Goal: Check status: Check status

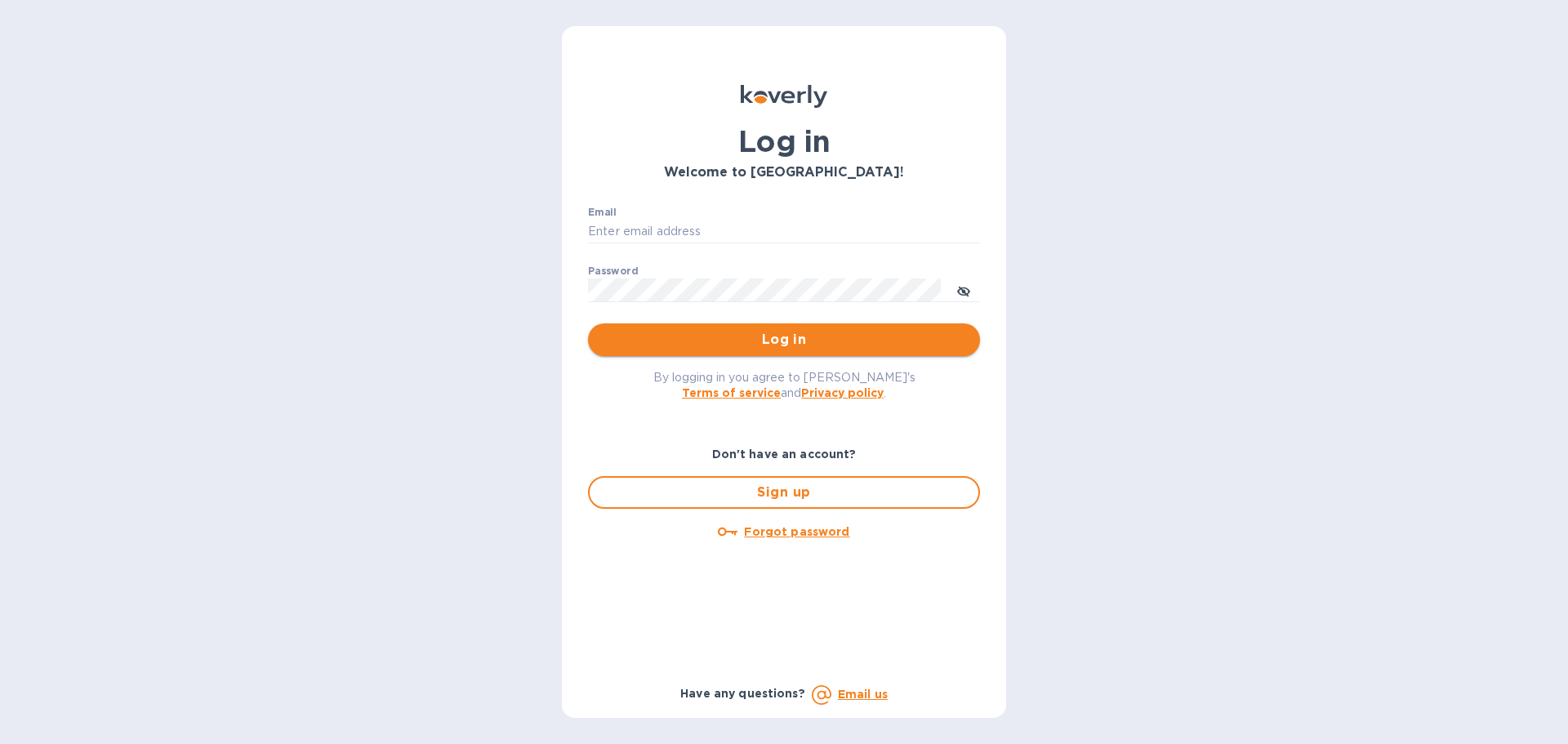
type input "[EMAIL_ADDRESS][DOMAIN_NAME]"
click at [811, 342] on span "Log in" at bounding box center [784, 340] width 366 height 20
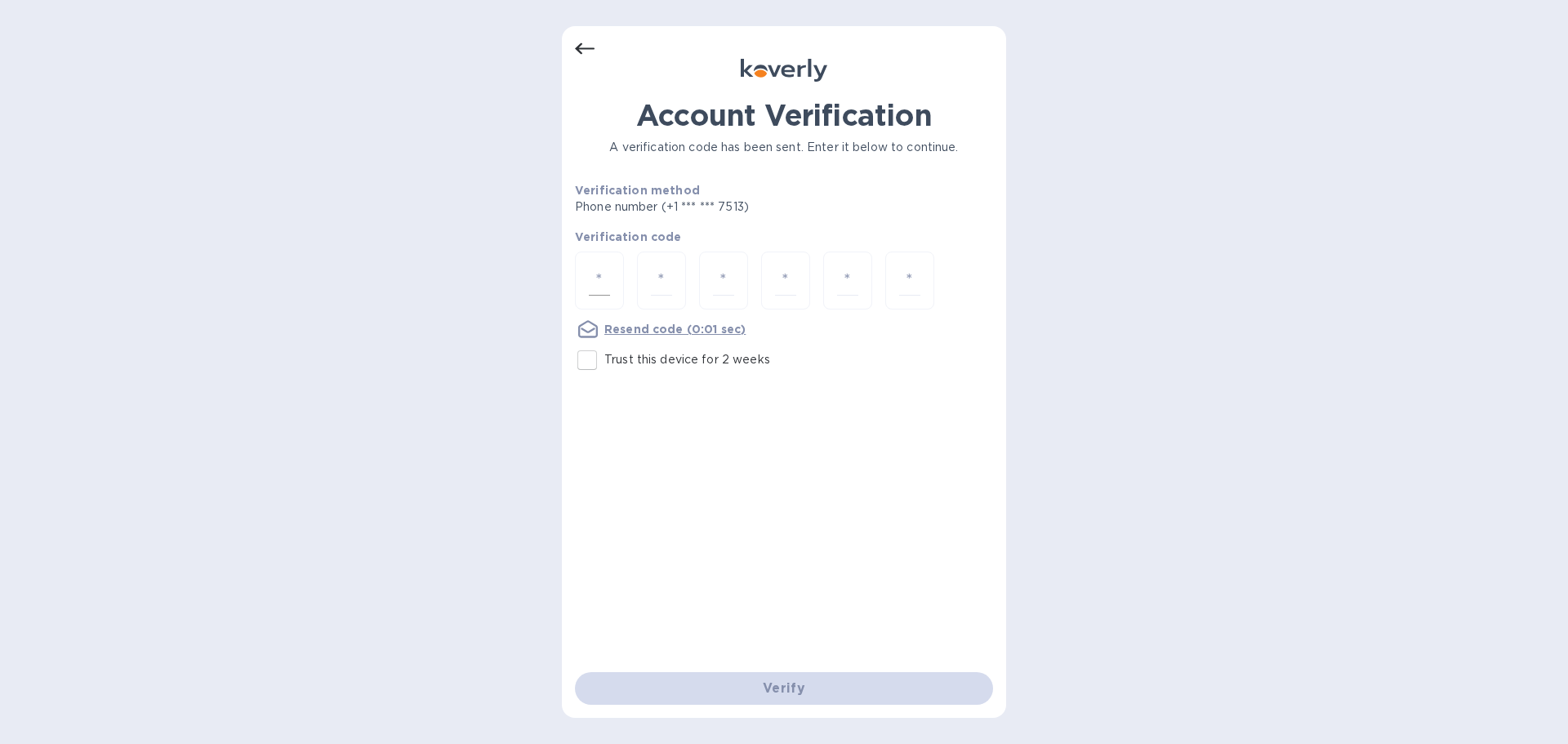
click at [615, 282] on div at bounding box center [599, 280] width 49 height 58
type input "5"
type input "7"
type input "6"
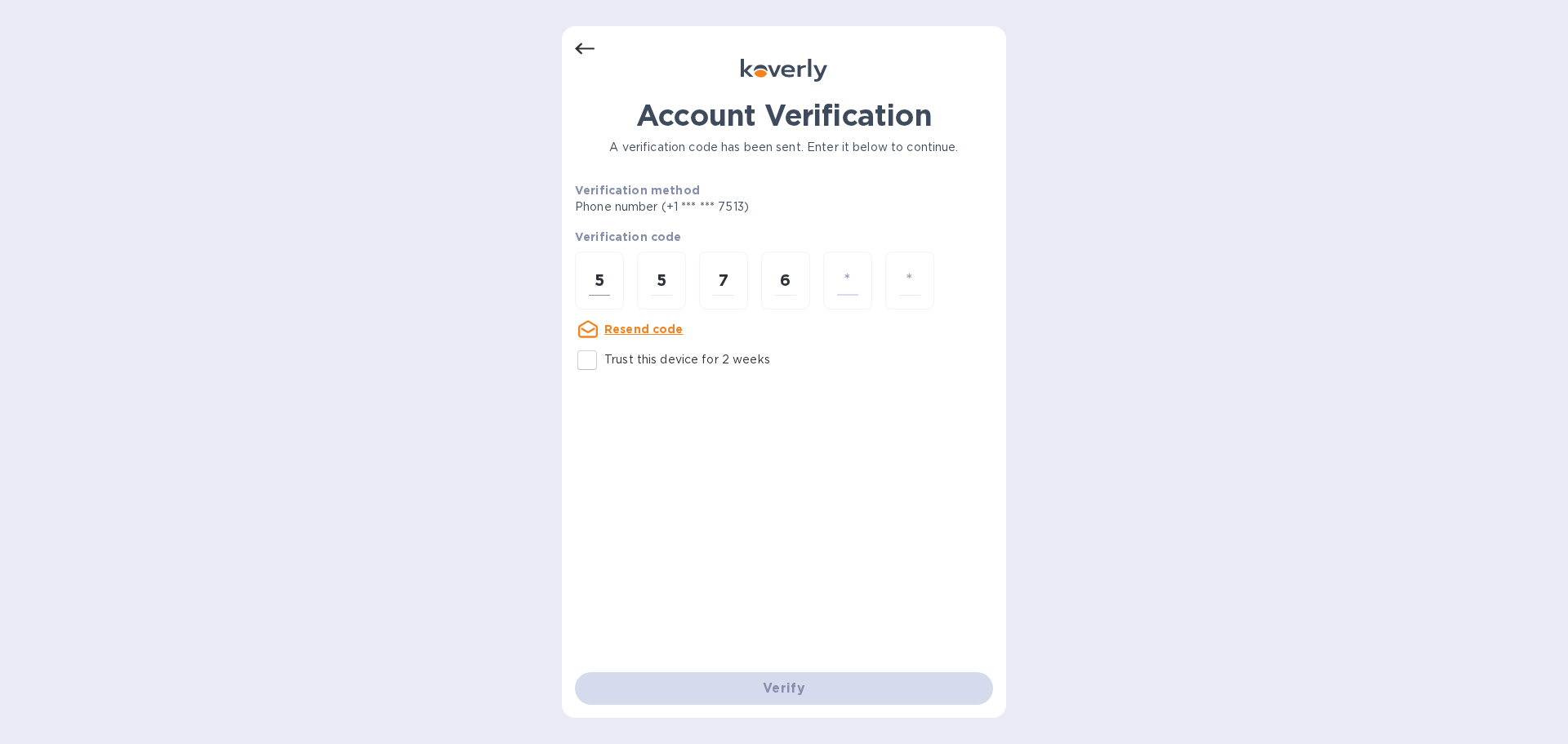
type input "5"
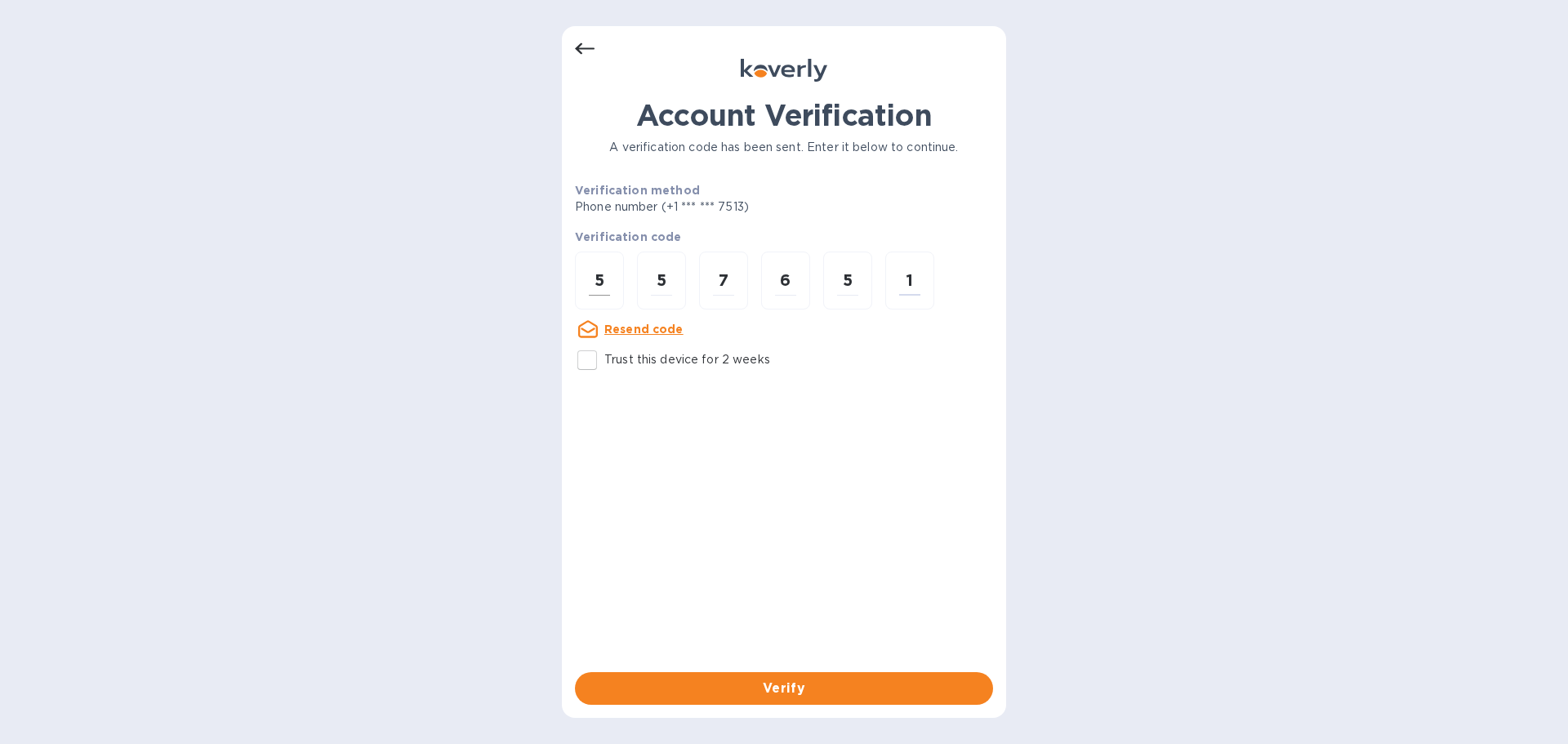
type input "1"
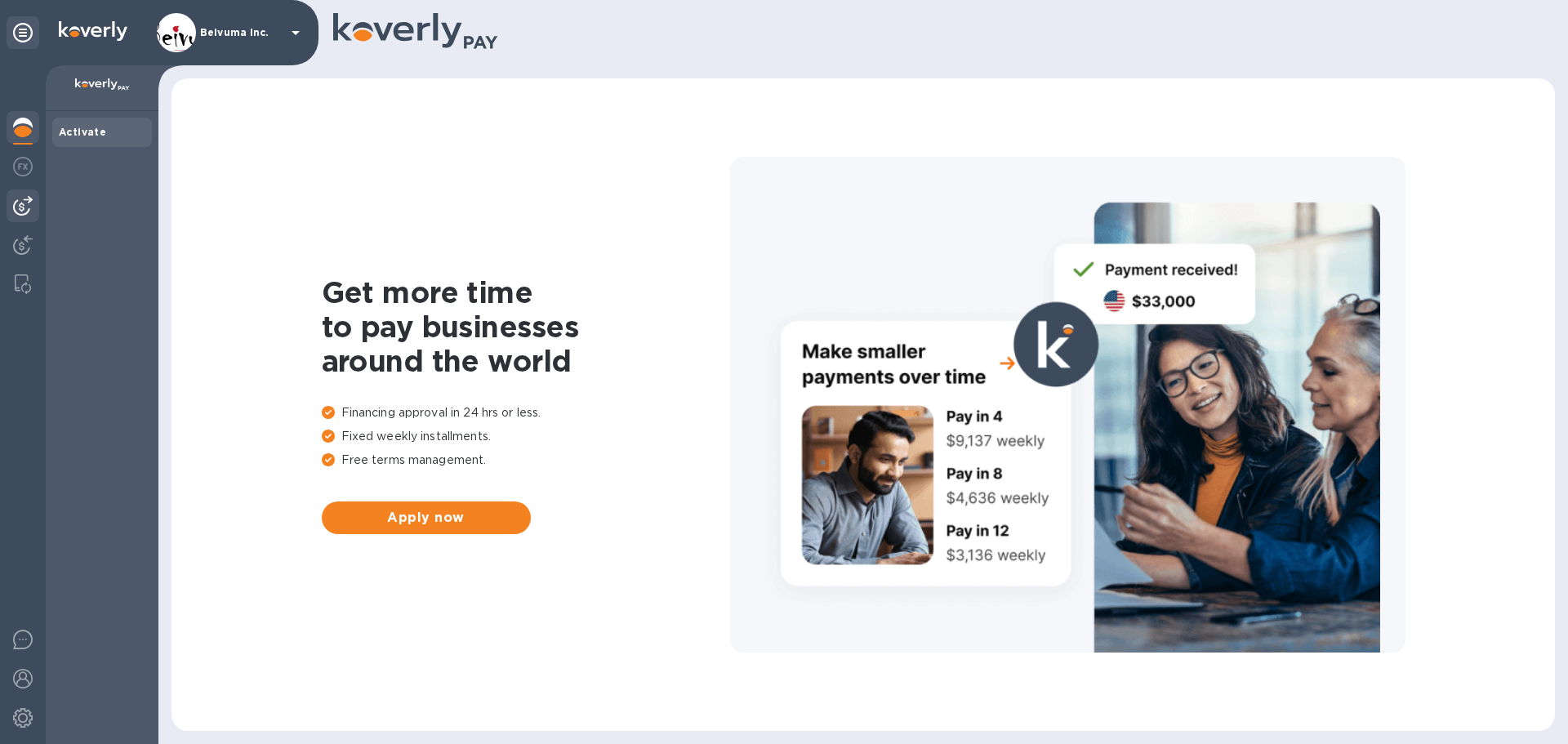
click at [29, 202] on img at bounding box center [23, 206] width 20 height 20
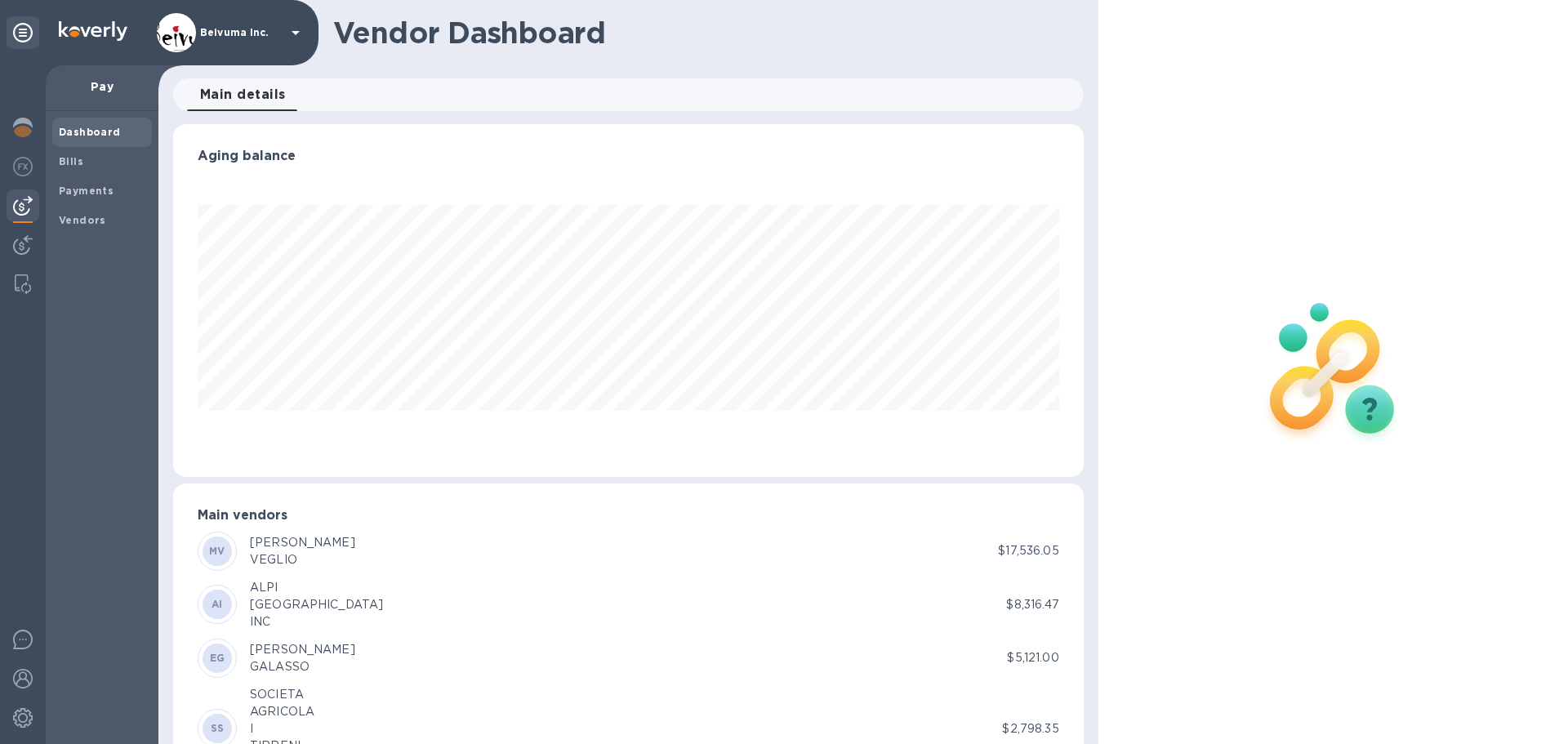
scroll to position [352, 903]
click at [99, 194] on b "Payments" at bounding box center [86, 190] width 55 height 13
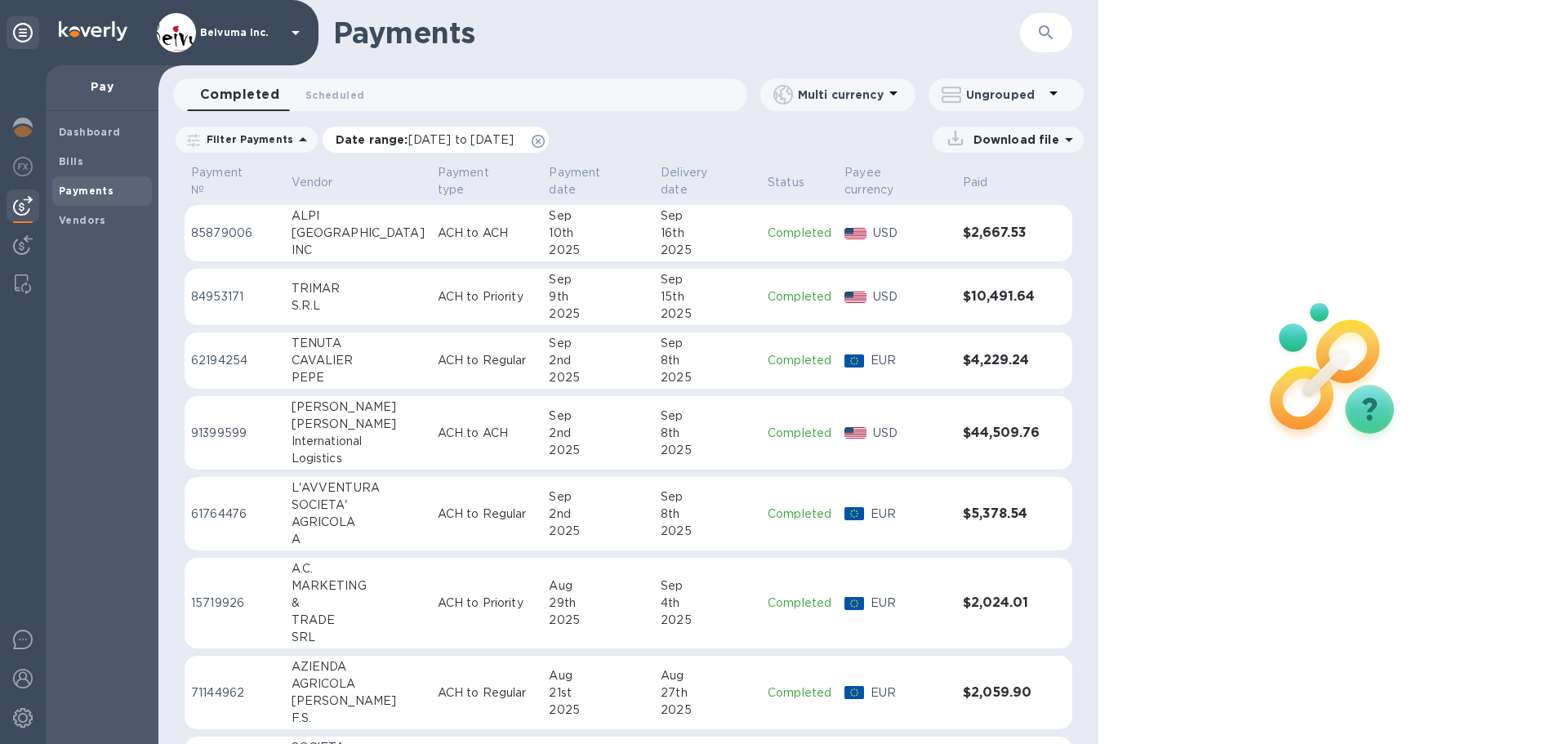
click at [472, 146] on span "08/17/2025 to 09/18/2025" at bounding box center [462, 140] width 106 height 13
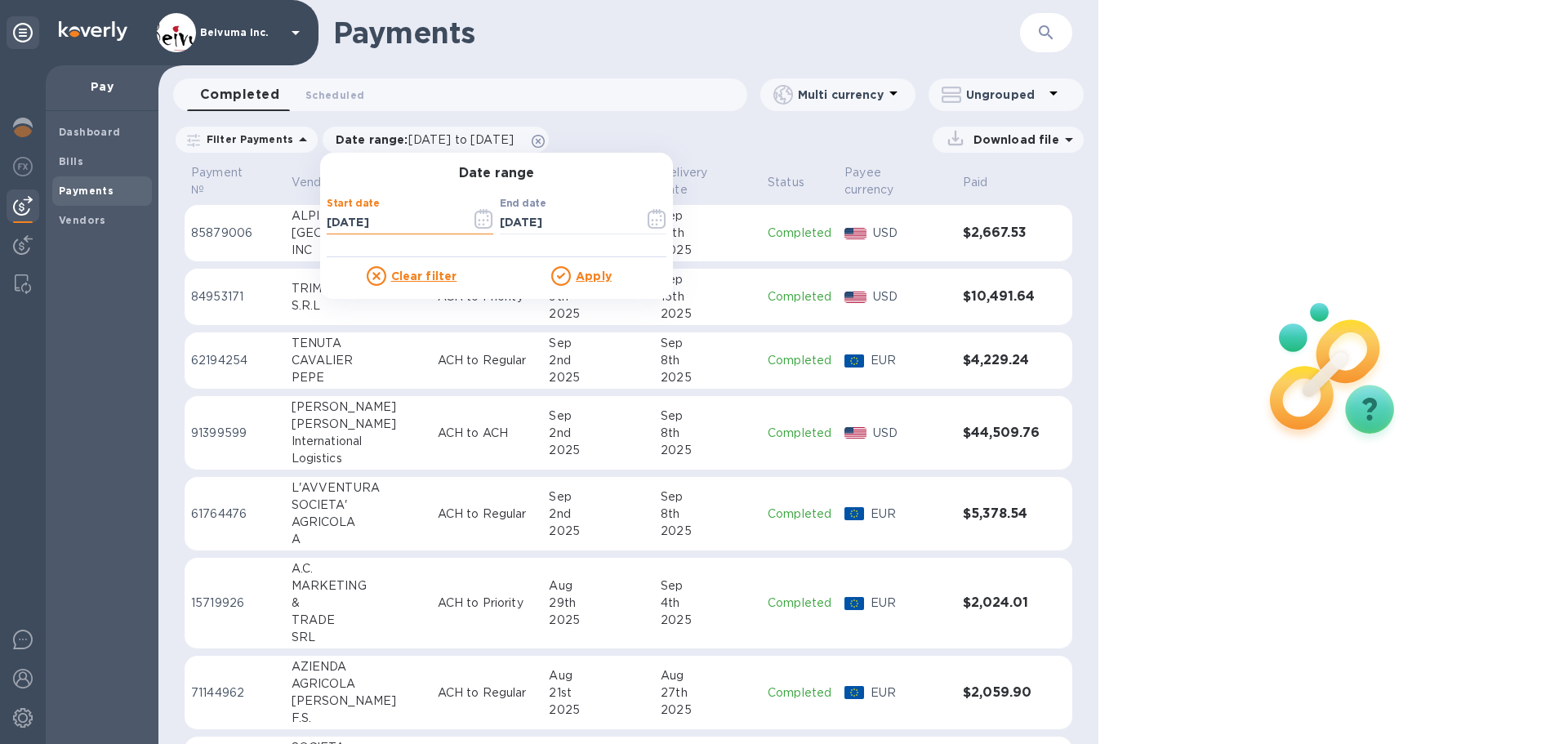
click at [413, 232] on input "08/17/2025" at bounding box center [392, 223] width 131 height 24
type input "08/17/2024"
click at [597, 279] on u "Apply" at bounding box center [594, 275] width 36 height 13
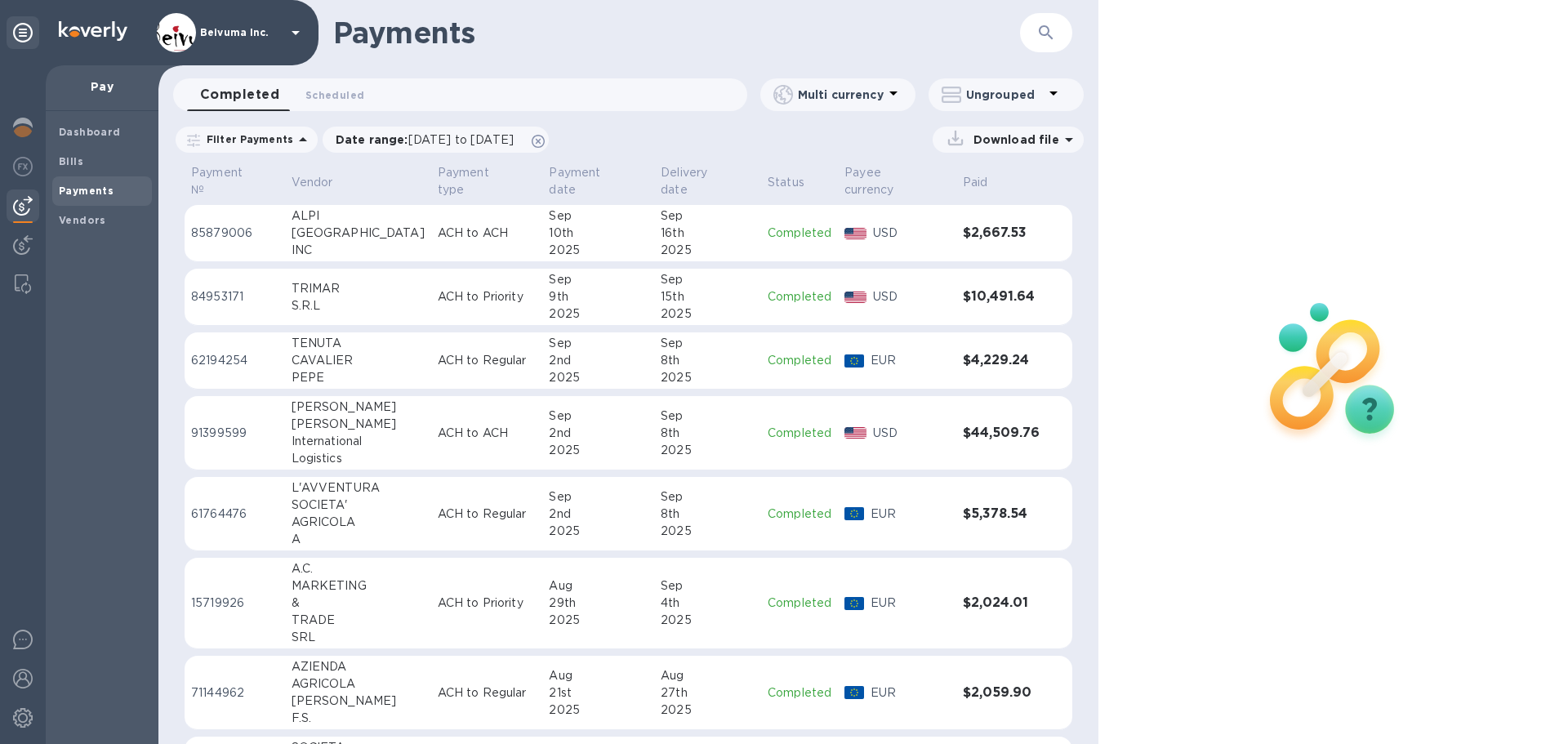
click at [1042, 34] on icon "button" at bounding box center [1046, 32] width 14 height 14
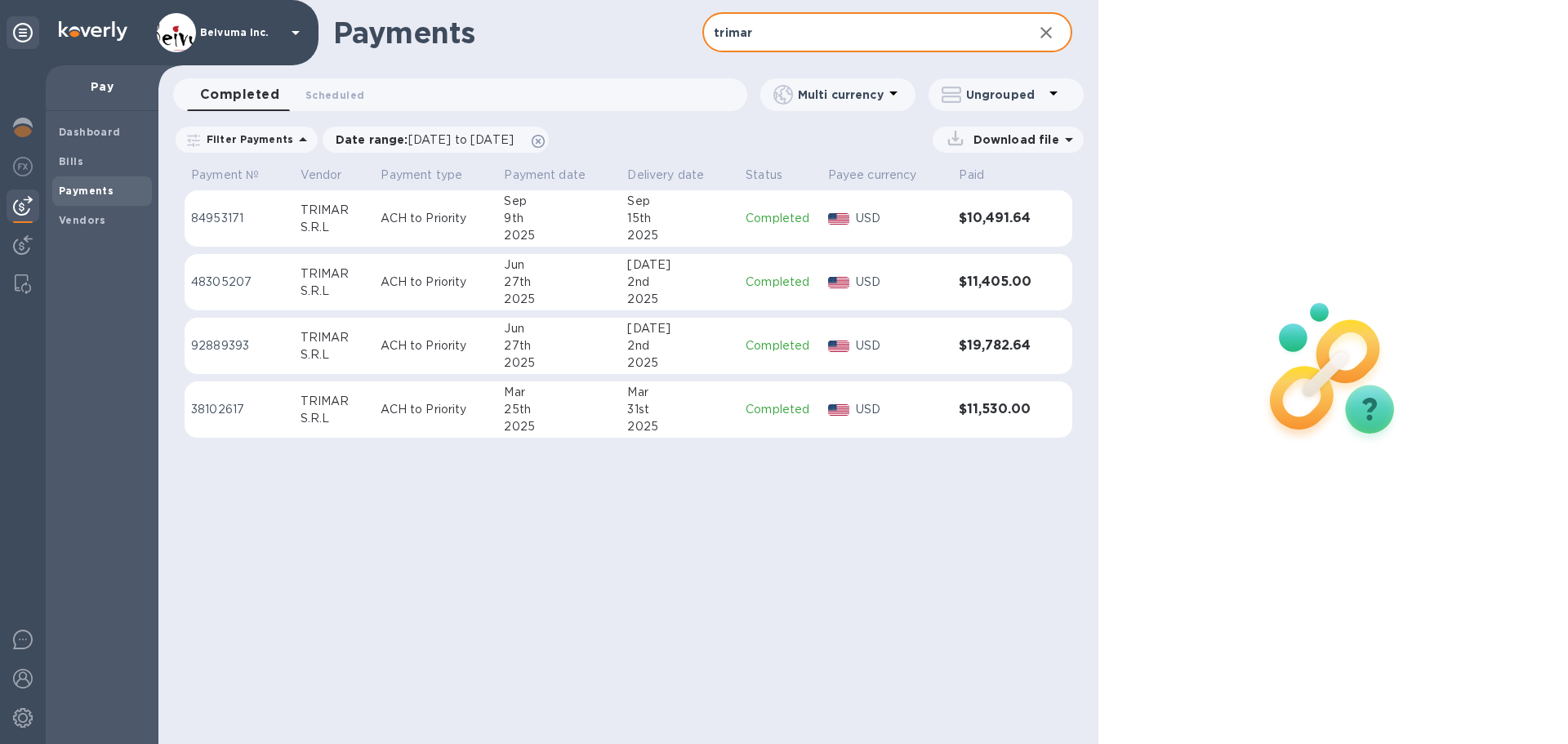
click at [325, 363] on div "S.R.L" at bounding box center [335, 354] width 68 height 17
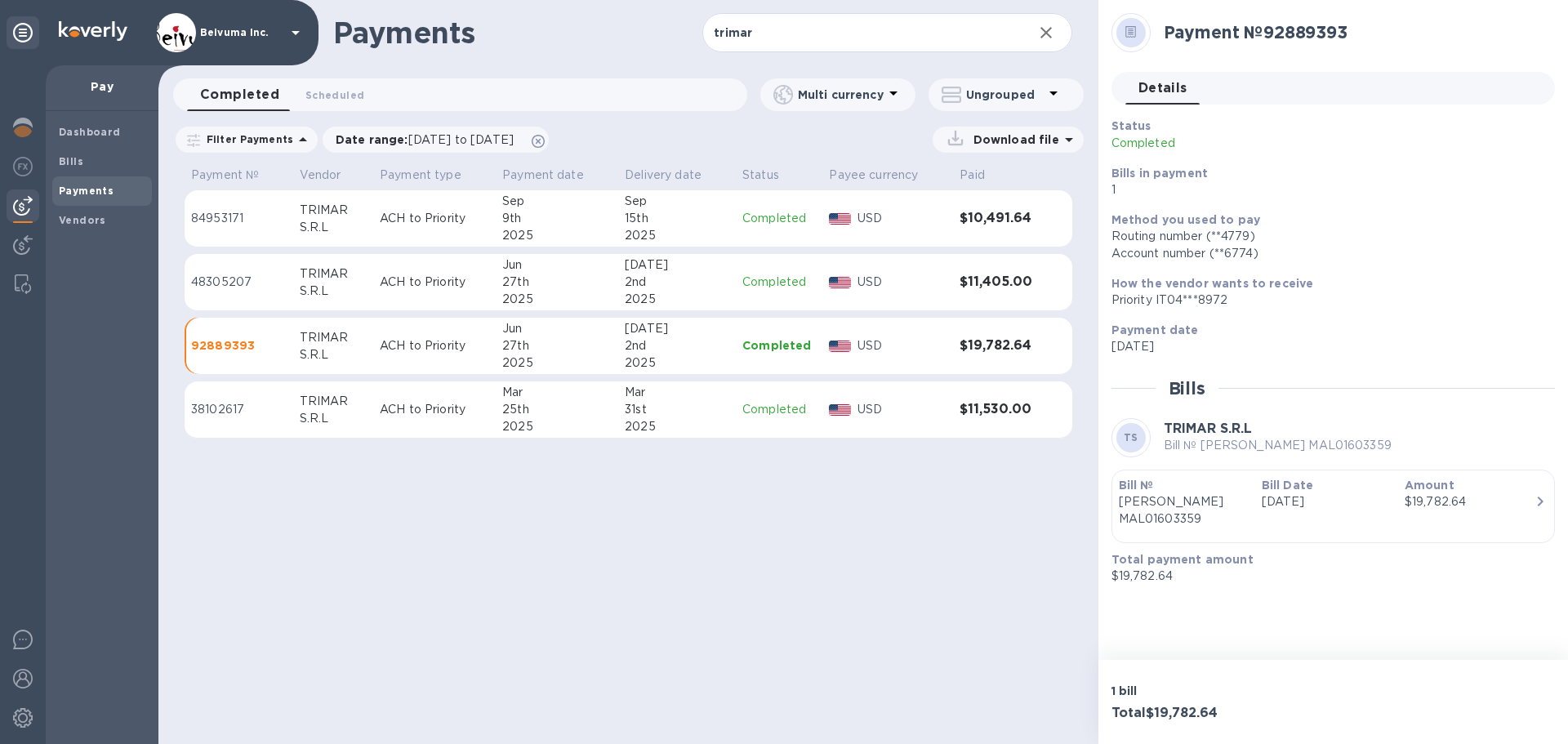
click at [1181, 518] on p "morgan MAL01603359" at bounding box center [1183, 511] width 130 height 34
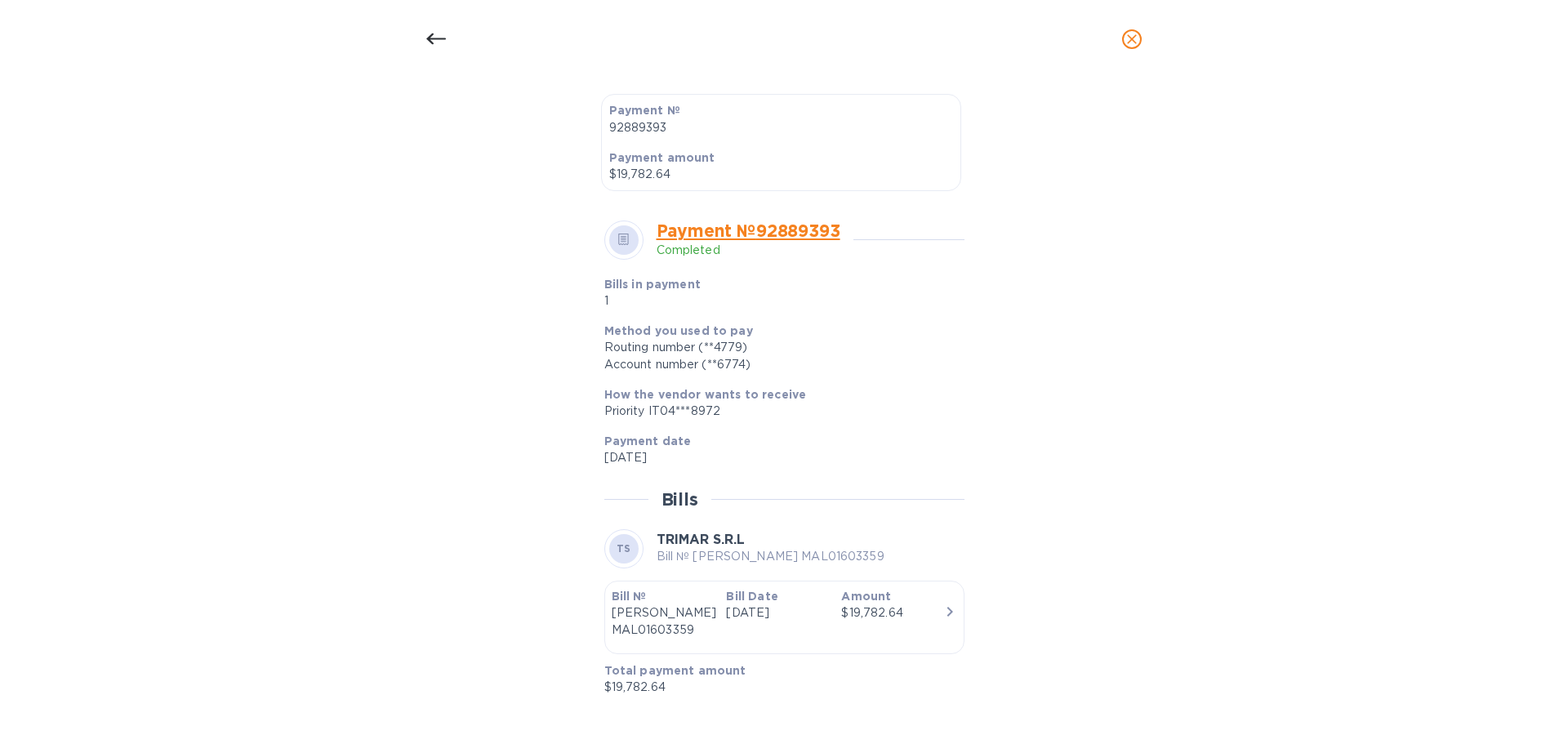
scroll to position [466, 0]
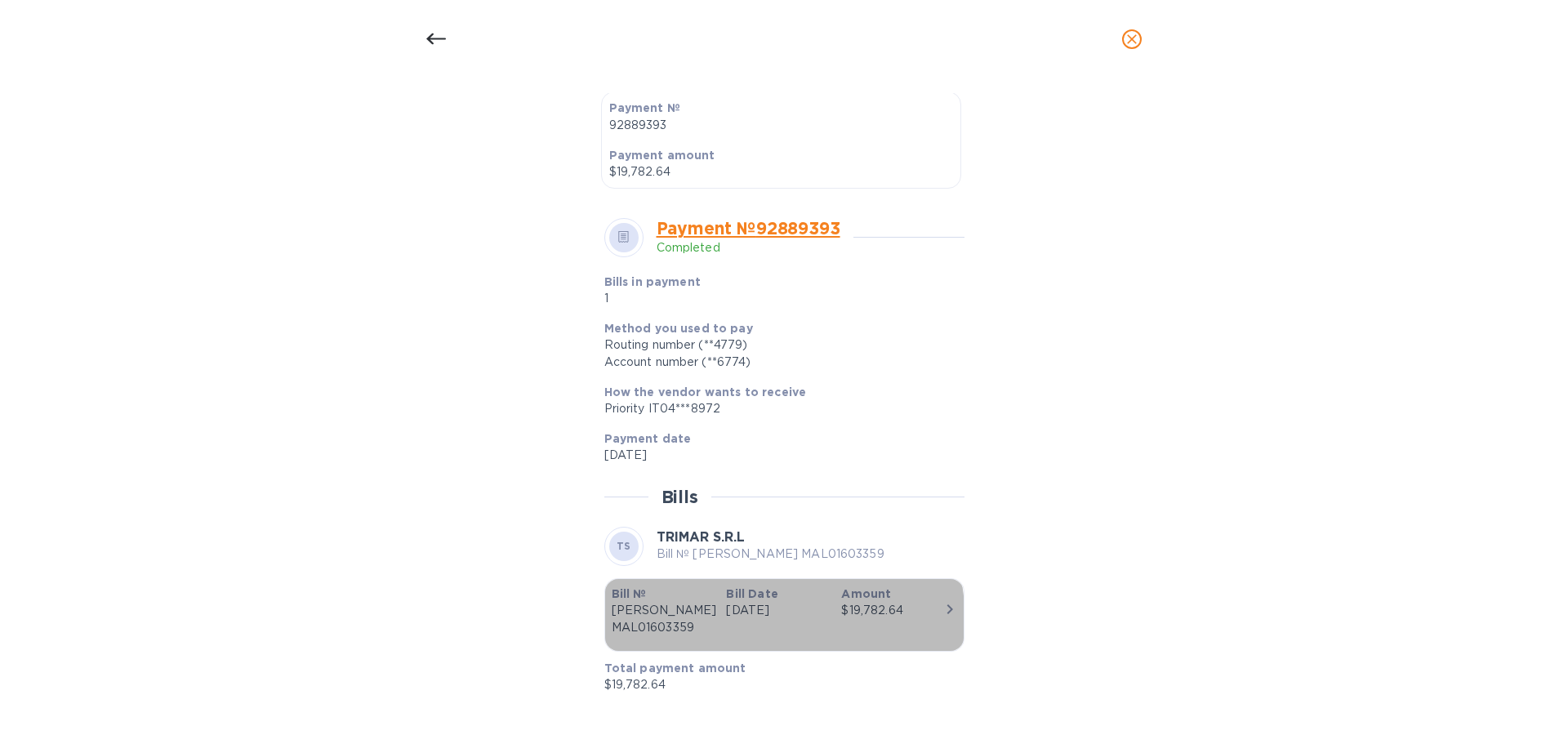
drag, startPoint x: 701, startPoint y: 625, endPoint x: 627, endPoint y: 627, distance: 74.0
click at [627, 627] on p "morgan MAL01603359" at bounding box center [663, 619] width 102 height 34
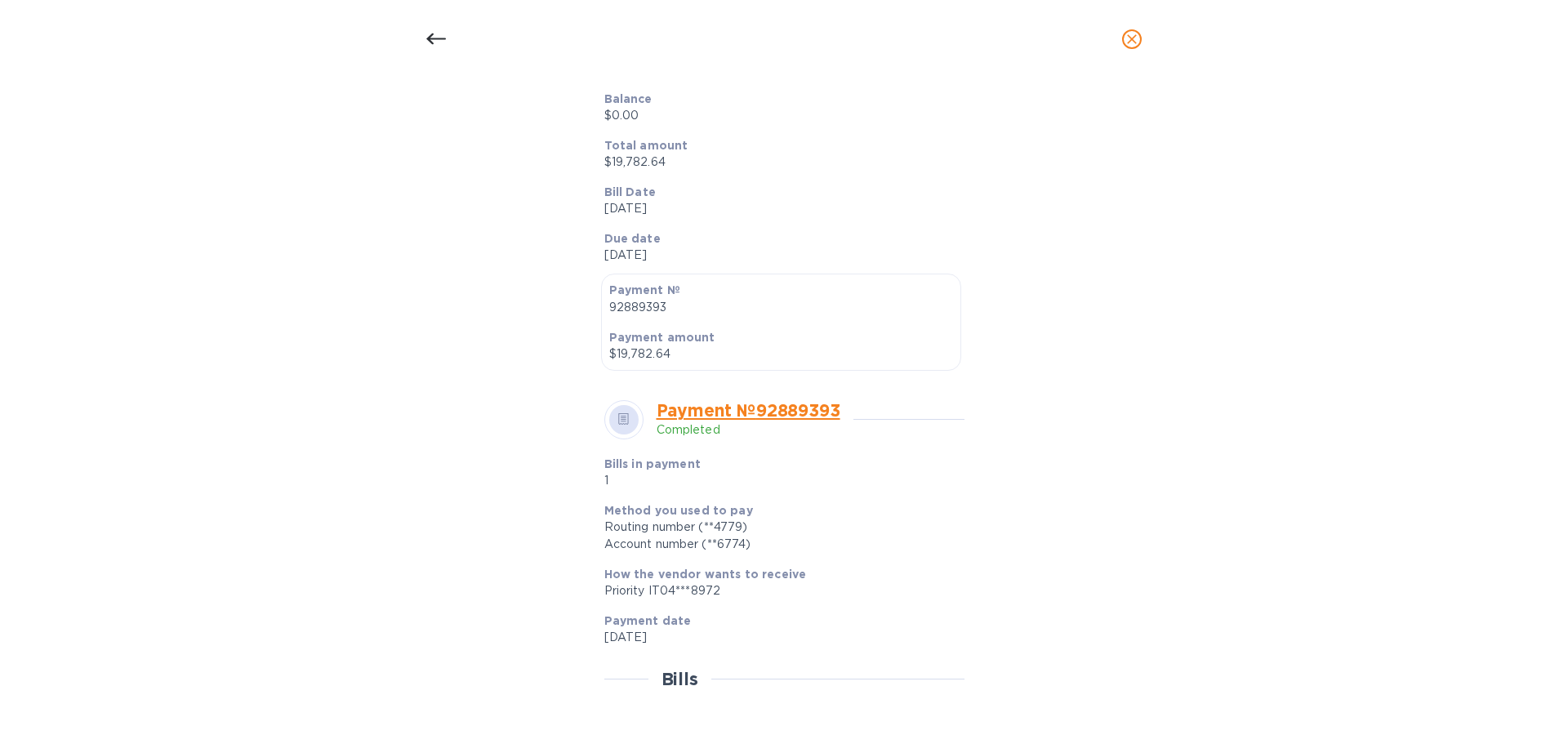
scroll to position [85, 0]
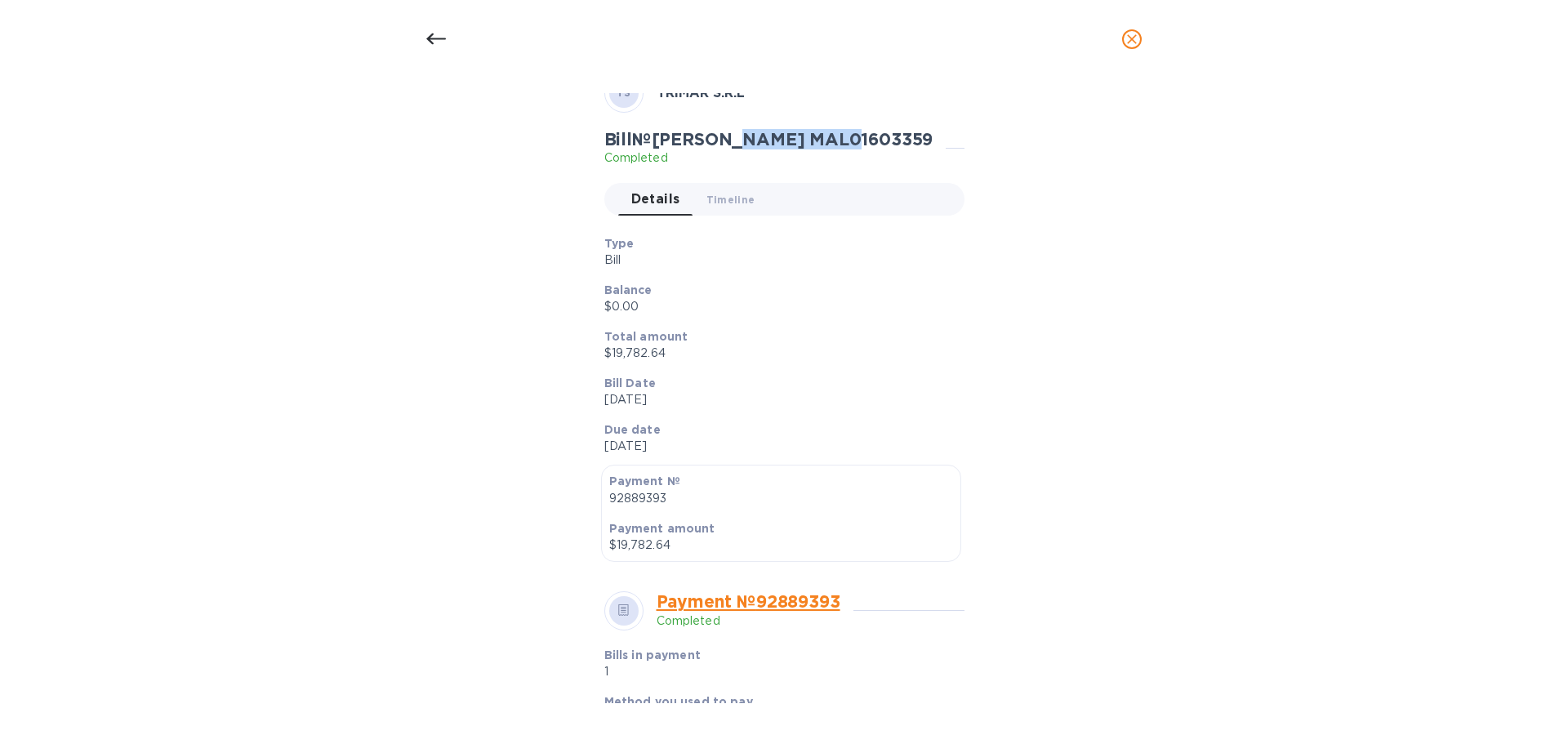
drag, startPoint x: 732, startPoint y: 145, endPoint x: 863, endPoint y: 144, distance: 131.0
click at [863, 144] on div "Bill № morgan MAL01603359 Completed" at bounding box center [776, 148] width 343 height 38
copy h2 "MAL01603359"
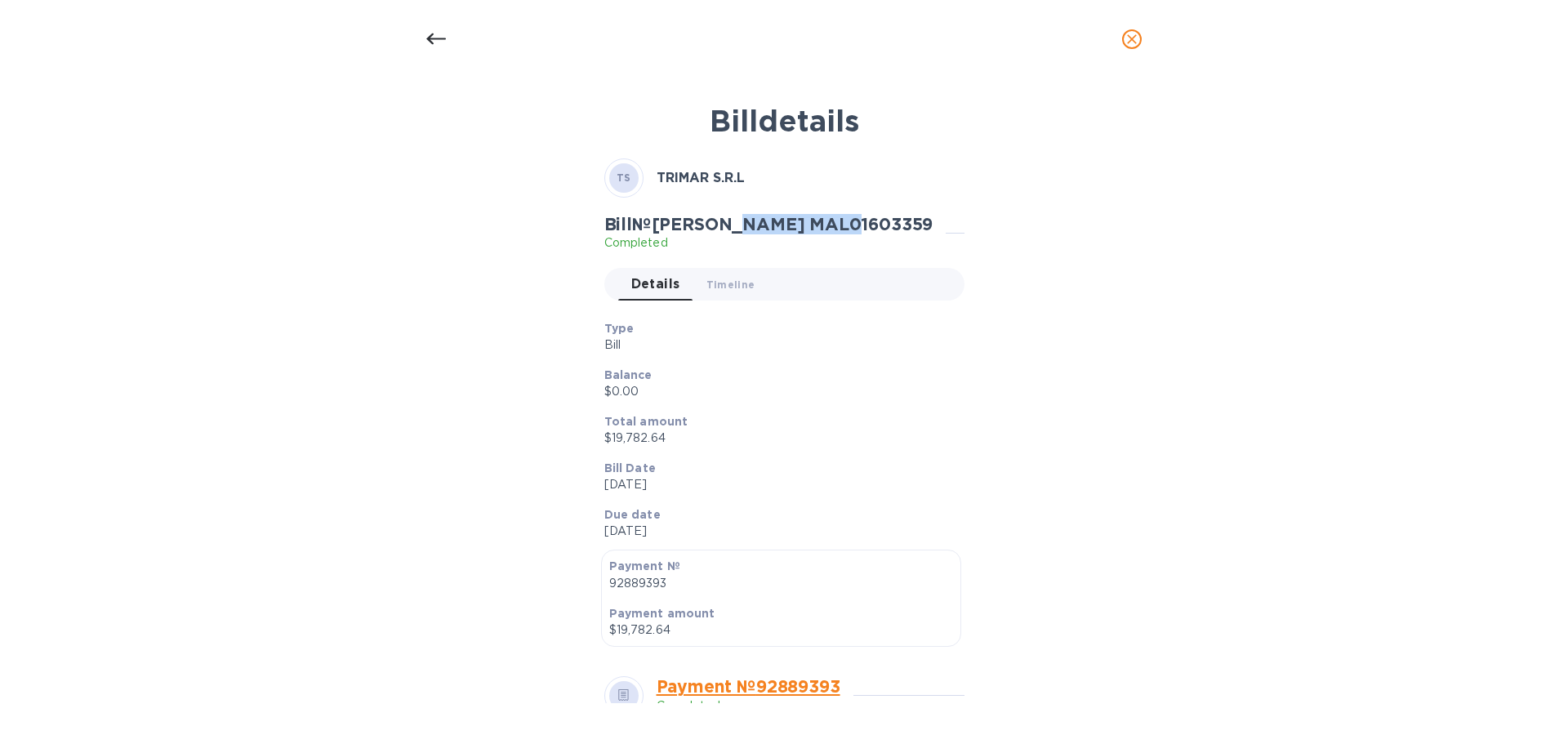
scroll to position [466, 0]
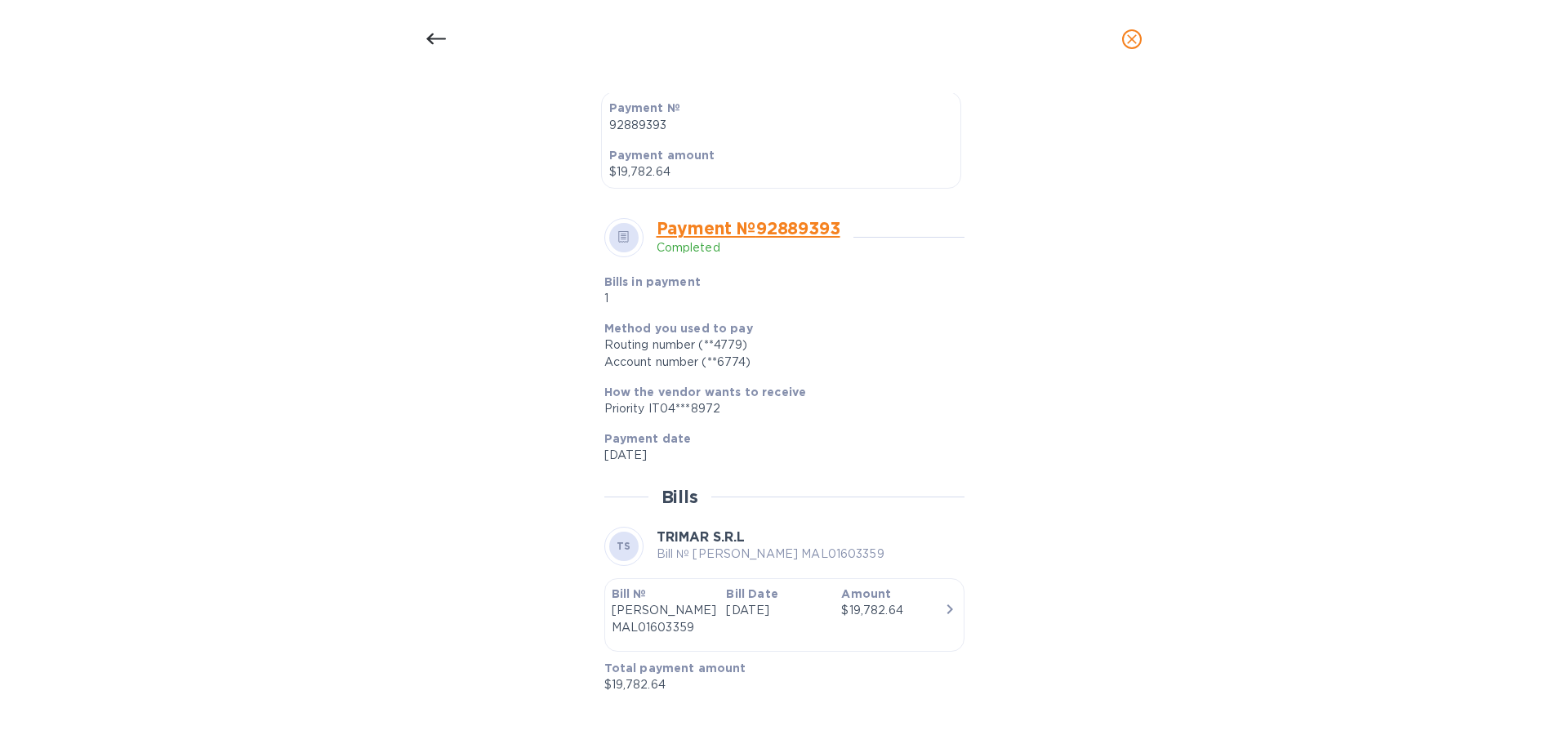
click at [1132, 40] on icon "close" at bounding box center [1132, 39] width 16 height 16
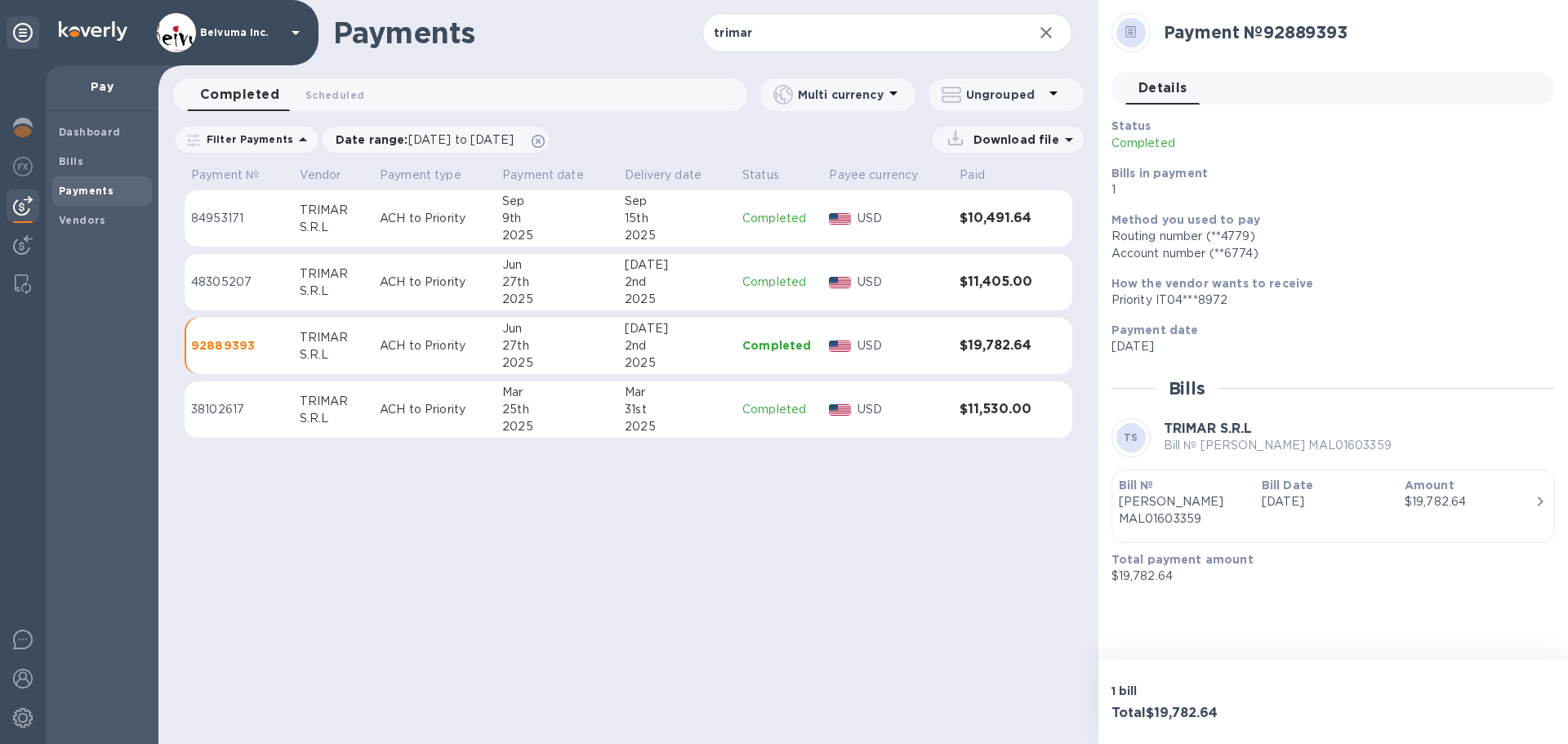
scroll to position [427, 0]
drag, startPoint x: 783, startPoint y: 36, endPoint x: 684, endPoint y: 34, distance: 99.0
click at [684, 34] on div "Payments trimar ​" at bounding box center [628, 32] width 940 height 65
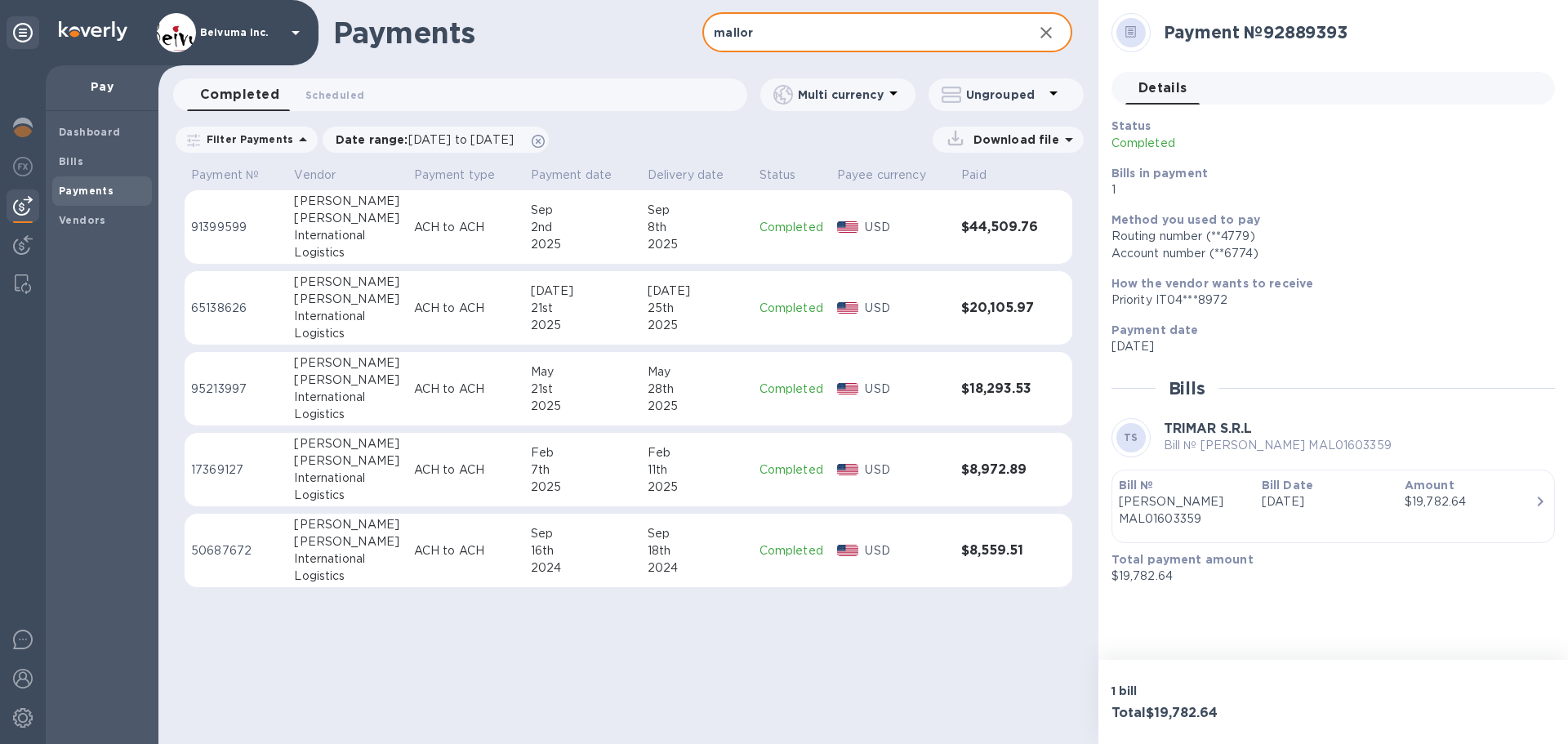
type input "mallor"
click at [347, 308] on div "Alexander" at bounding box center [347, 299] width 106 height 17
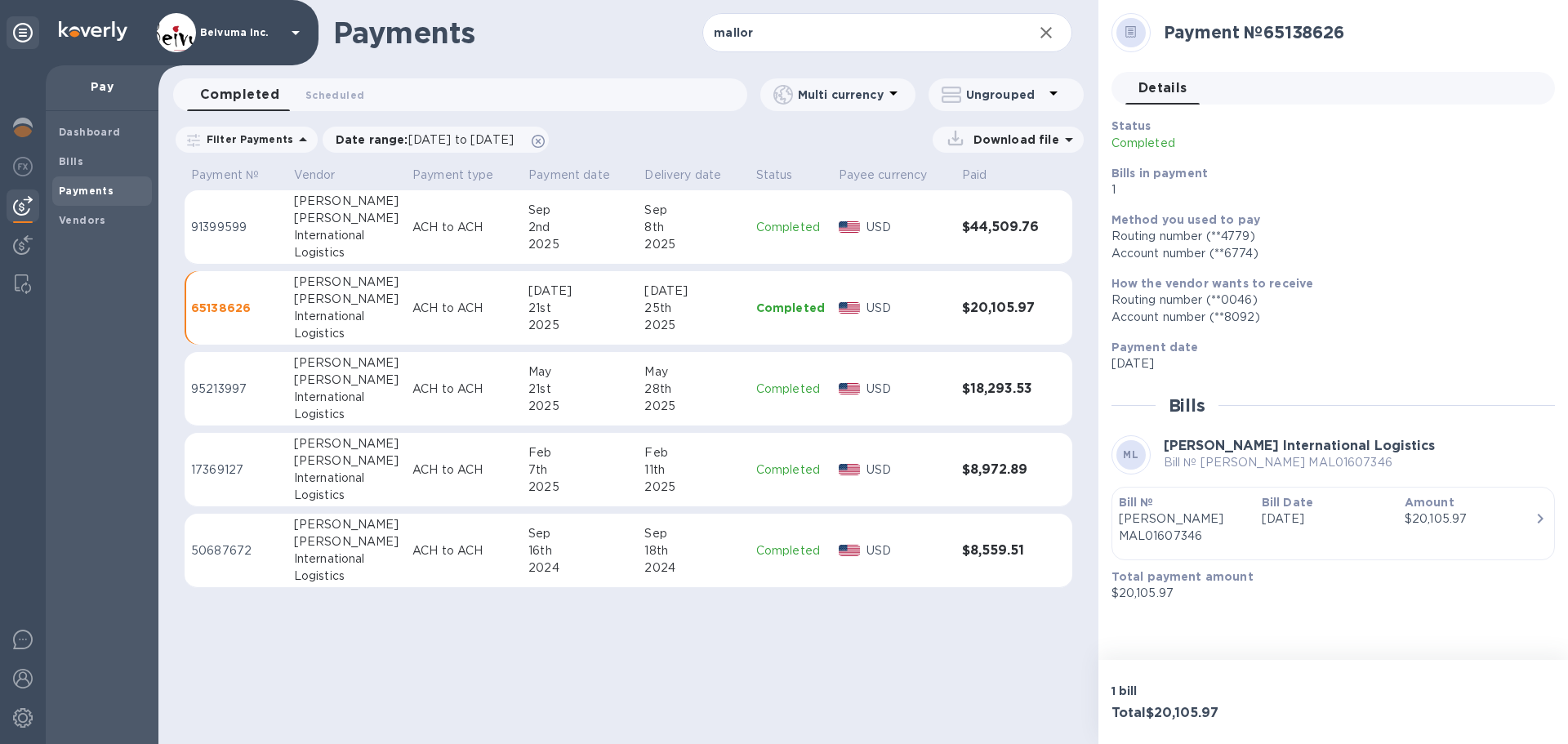
click at [362, 227] on div "Alexander" at bounding box center [347, 218] width 106 height 17
click at [1040, 33] on icon "button" at bounding box center [1046, 32] width 12 height 12
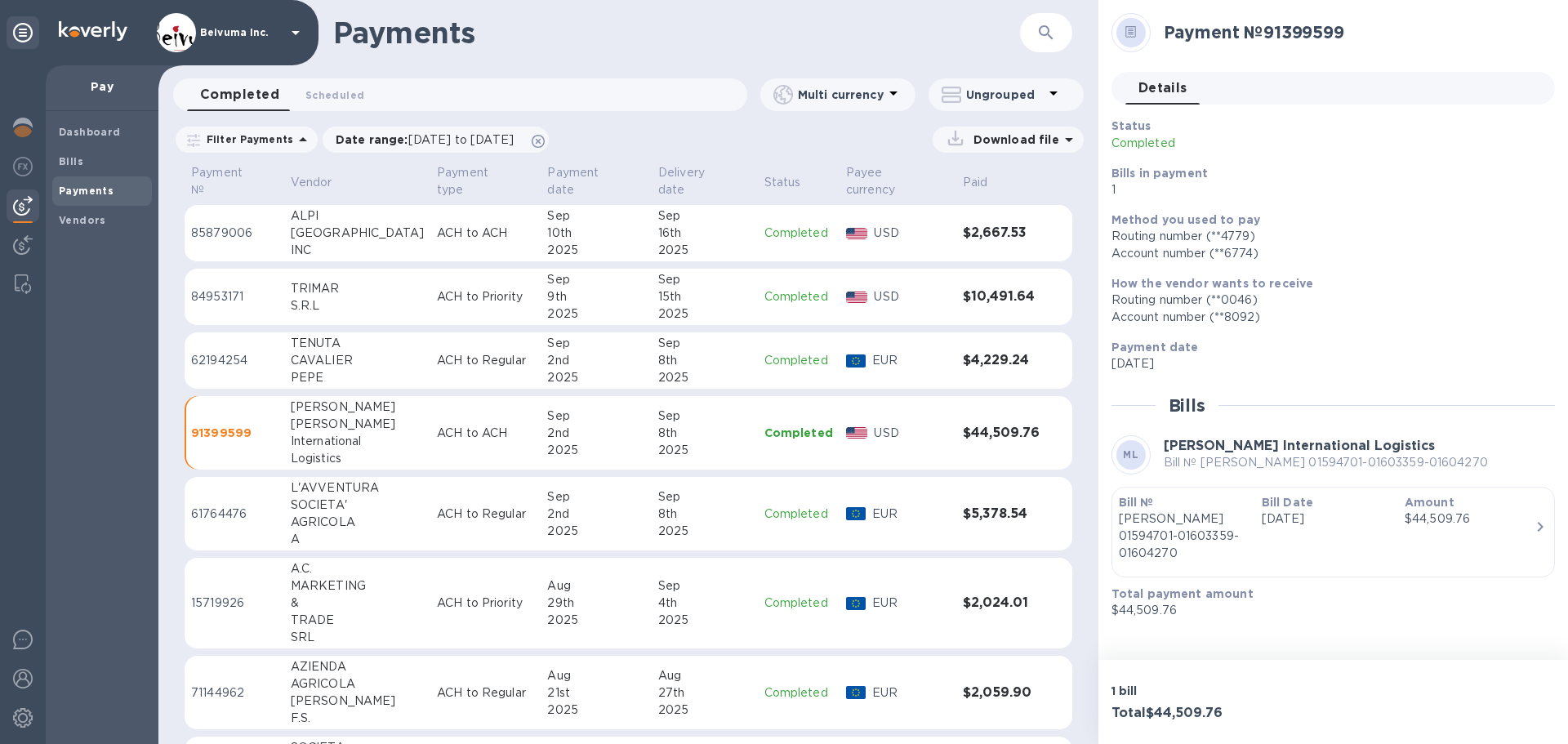
click at [1045, 27] on icon "button" at bounding box center [1047, 33] width 20 height 20
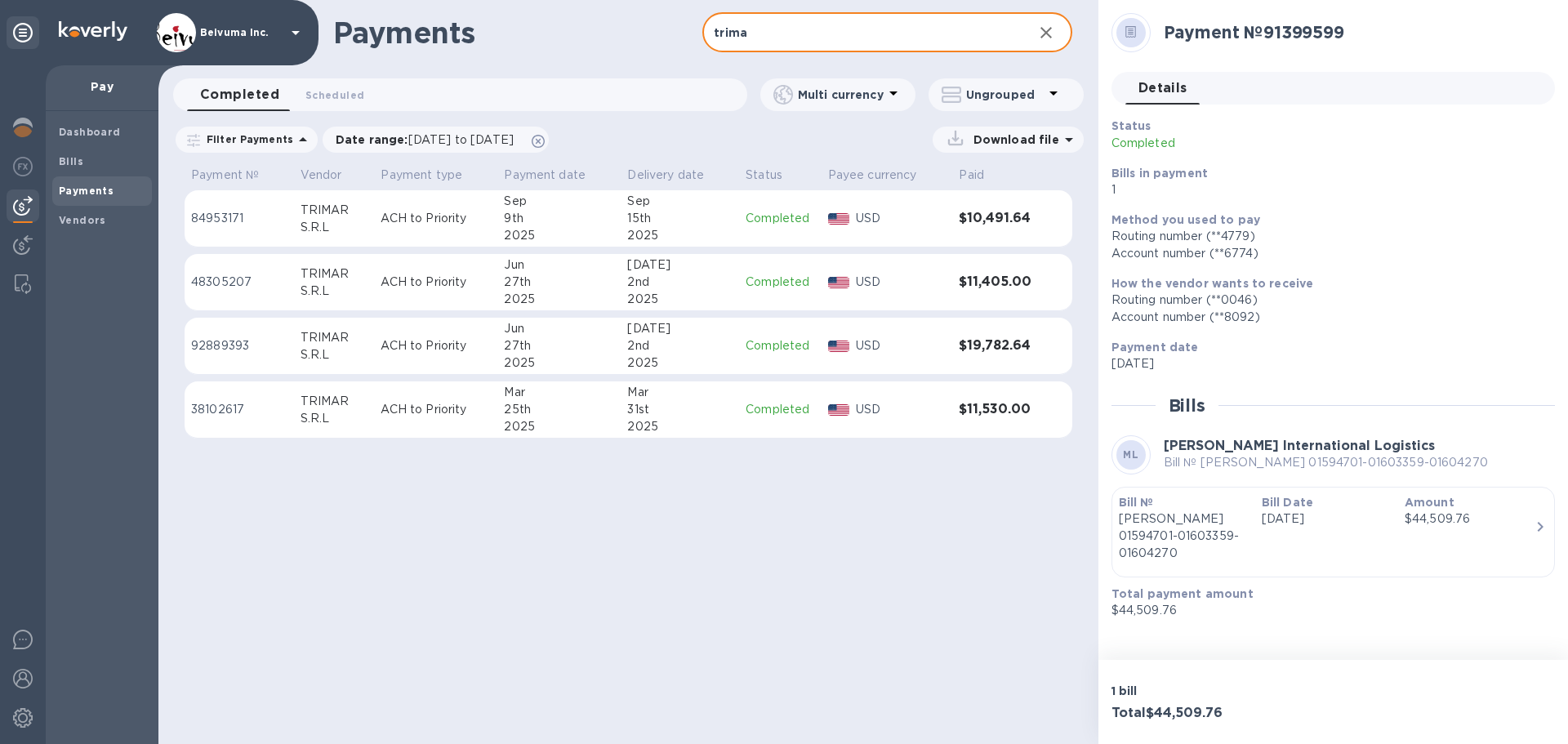
type input "trima"
click at [334, 236] on div "S.R.L" at bounding box center [335, 227] width 68 height 17
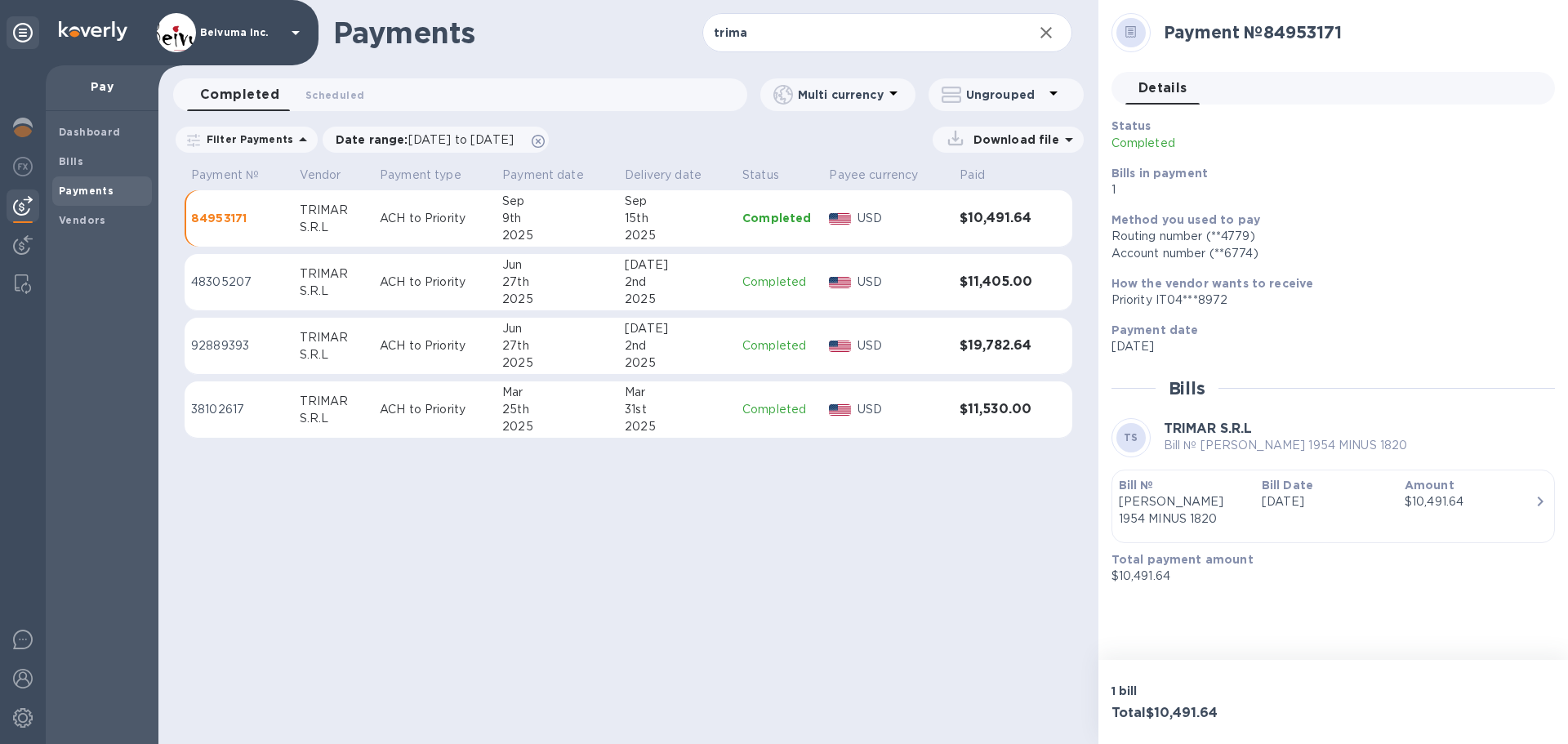
click at [519, 291] on div "27th" at bounding box center [557, 282] width 109 height 17
click at [603, 371] on div "2025" at bounding box center [557, 362] width 109 height 17
click at [615, 438] on td "Mar 25th 2025" at bounding box center [556, 410] width 123 height 57
click at [596, 227] on div "9th" at bounding box center [557, 218] width 109 height 17
click at [402, 291] on p "ACH to Priority" at bounding box center [435, 282] width 109 height 17
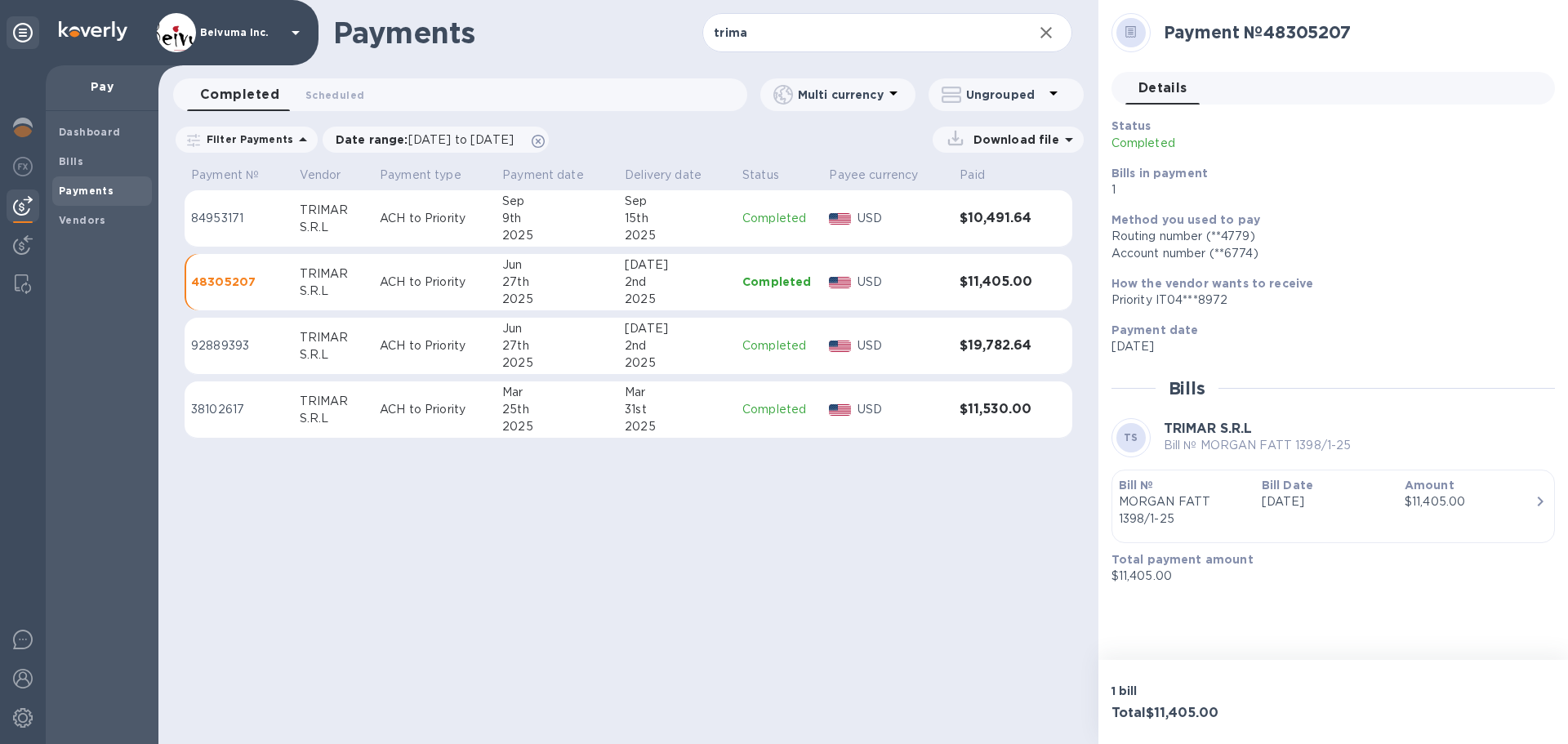
click at [401, 354] on p "ACH to Priority" at bounding box center [435, 345] width 109 height 17
click at [415, 418] on p "ACH to Priority" at bounding box center [435, 409] width 109 height 17
click at [428, 354] on p "ACH to Priority" at bounding box center [435, 345] width 109 height 17
click at [691, 354] on div "2nd" at bounding box center [677, 345] width 105 height 17
click at [640, 418] on div "31st" at bounding box center [677, 409] width 105 height 17
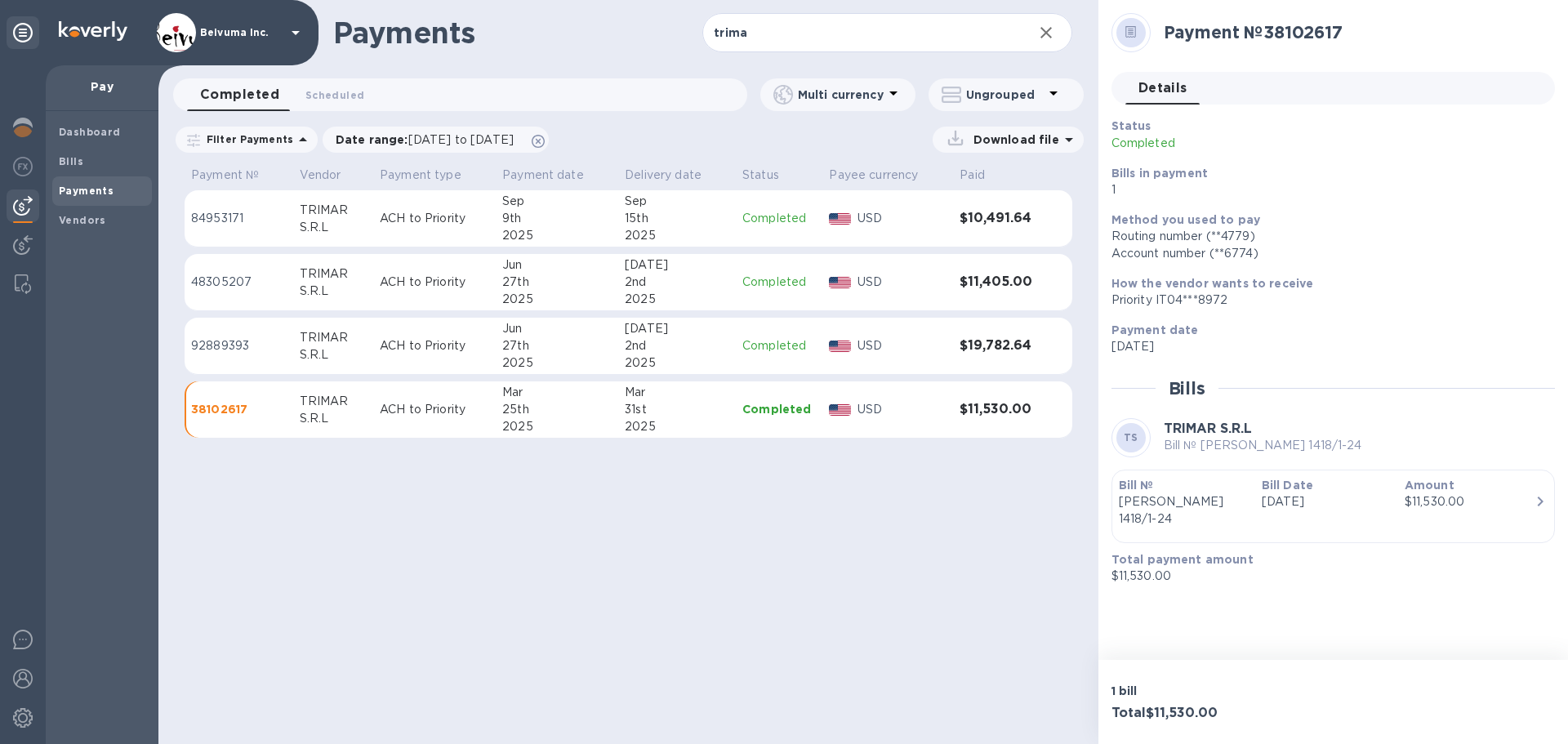
click at [650, 291] on div "2nd" at bounding box center [677, 282] width 105 height 17
click at [644, 227] on div "15th" at bounding box center [677, 218] width 105 height 17
